Goal: Task Accomplishment & Management: Use online tool/utility

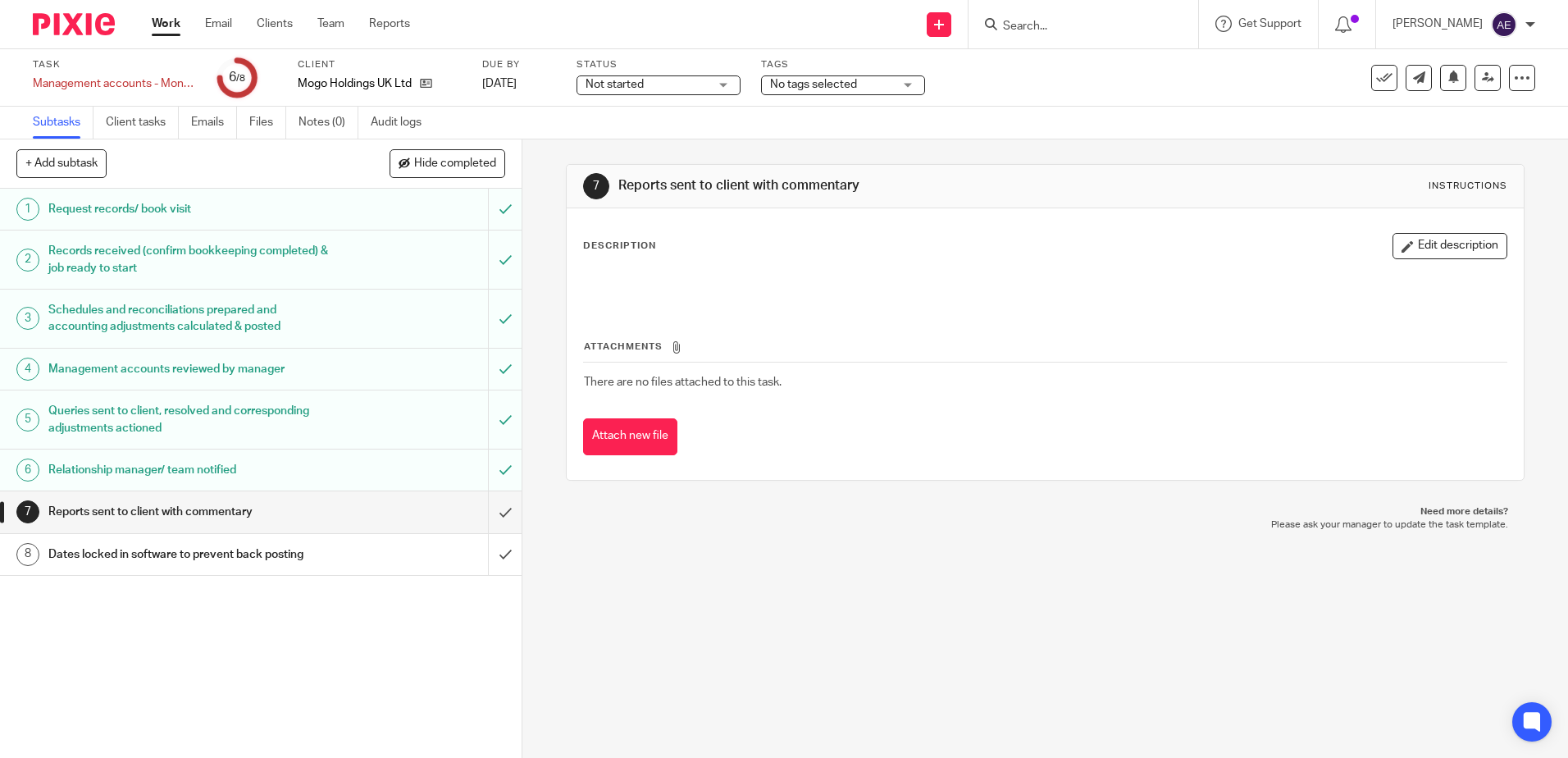
click at [688, 579] on div "7 Reports sent to client with commentary Instructions Description Edit descript…" at bounding box center [1045, 448] width 1046 height 618
click at [260, 476] on h1 "Relationship manager/ team notified" at bounding box center [190, 471] width 282 height 25
click at [254, 428] on h1 "Queries sent to client, resolved and corresponding adjustments actioned" at bounding box center [190, 419] width 282 height 42
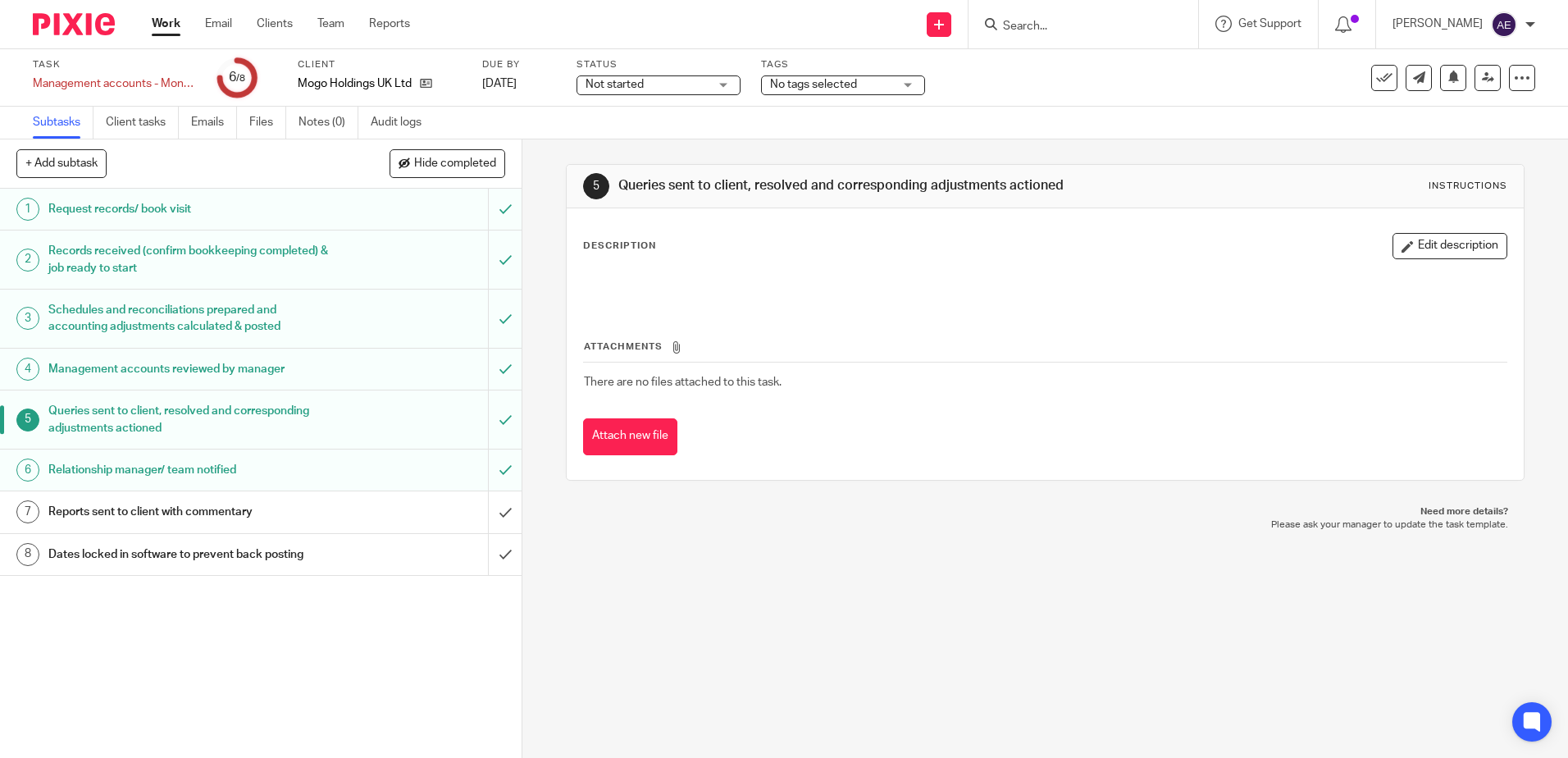
click at [237, 372] on h1 "Management accounts reviewed by manager" at bounding box center [190, 369] width 282 height 25
